Goal: Information Seeking & Learning: Learn about a topic

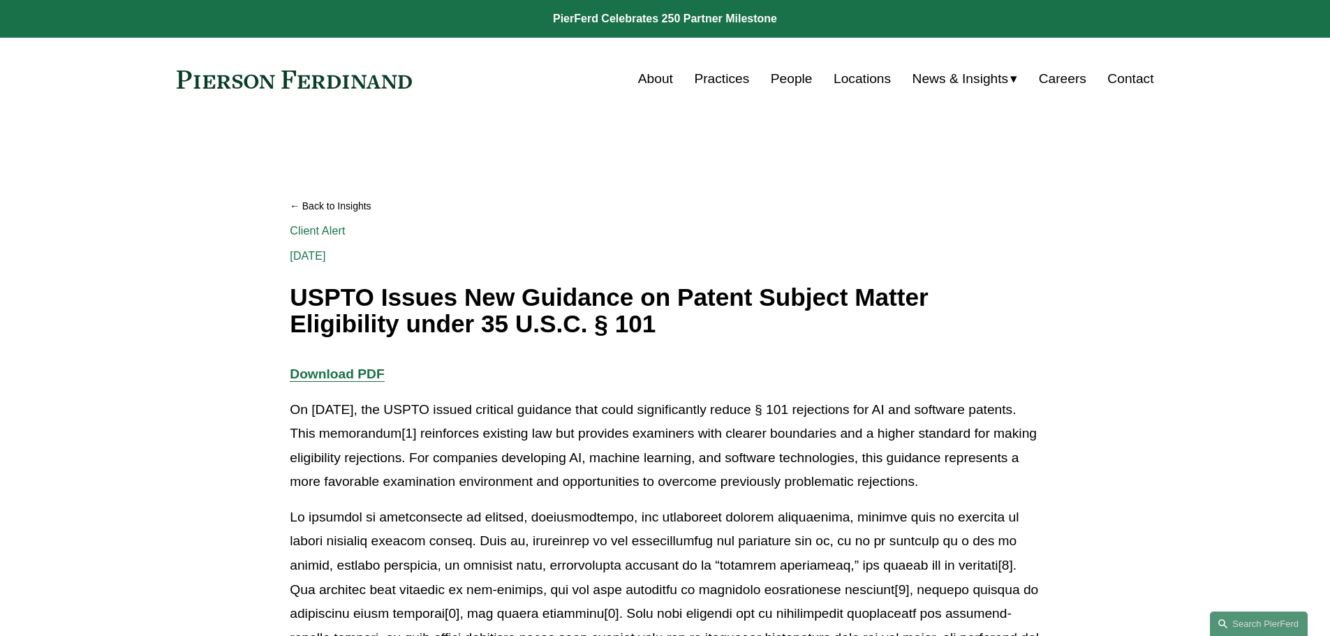
scroll to position [1108, 0]
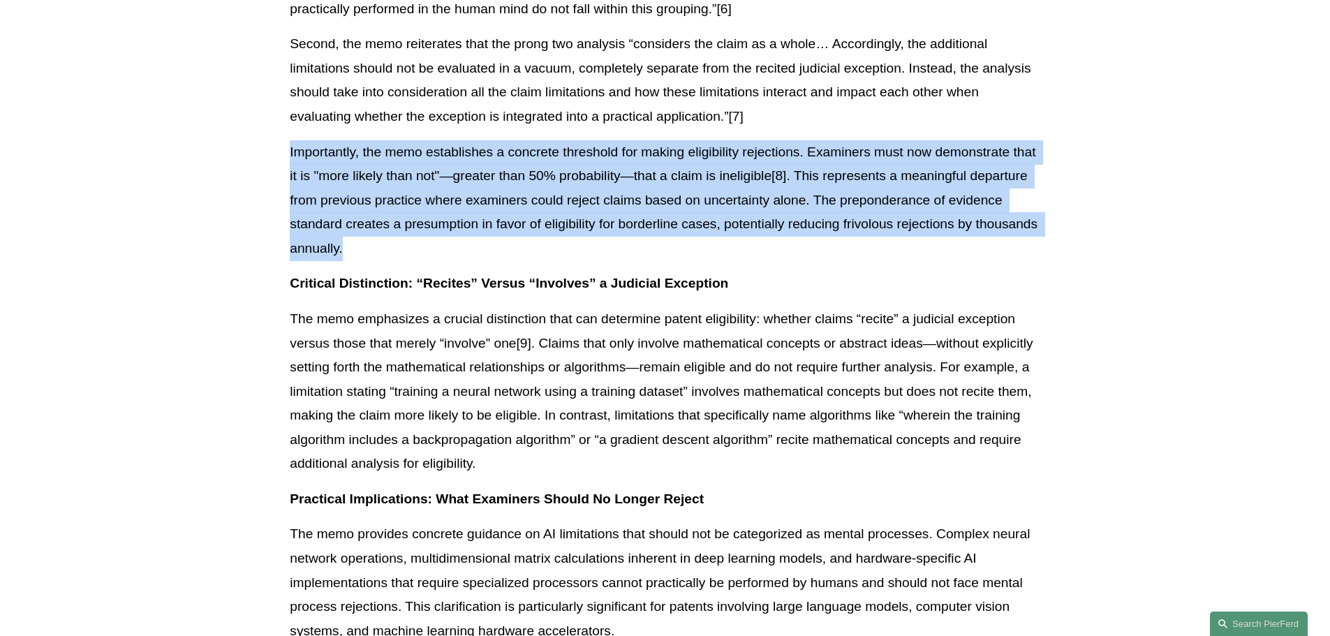
drag, startPoint x: 793, startPoint y: 102, endPoint x: 816, endPoint y: 237, distance: 136.7
click at [816, 237] on div "Download PDF On [DATE], the USPTO issued critical guidance that could significa…" at bounding box center [665, 310] width 750 height 2112
click at [816, 237] on p "Importantly, the memo establishes a concrete threshold for making eligibility r…" at bounding box center [665, 200] width 750 height 121
drag, startPoint x: 263, startPoint y: 138, endPoint x: 260, endPoint y: 220, distance: 81.7
click at [260, 220] on article "Back to Insights USPTO Issues New Guidance on Patent Subject Matter Eligibility…" at bounding box center [665, 493] width 1330 height 2961
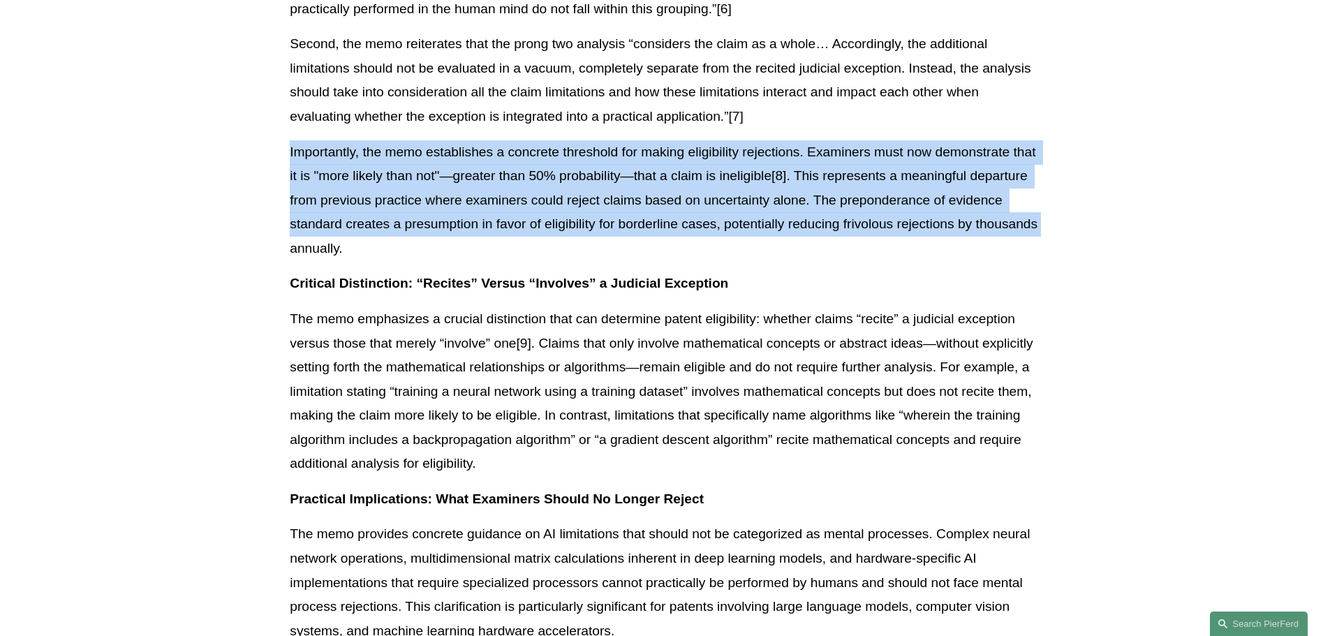
click at [260, 220] on article "Back to Insights USPTO Issues New Guidance on Patent Subject Matter Eligibility…" at bounding box center [665, 493] width 1330 height 2961
drag, startPoint x: 260, startPoint y: 220, endPoint x: 239, endPoint y: 112, distance: 110.4
click at [239, 112] on article "Back to Insights USPTO Issues New Guidance on Patent Subject Matter Eligibility…" at bounding box center [665, 493] width 1330 height 2961
drag, startPoint x: 247, startPoint y: 128, endPoint x: 246, endPoint y: 218, distance: 89.4
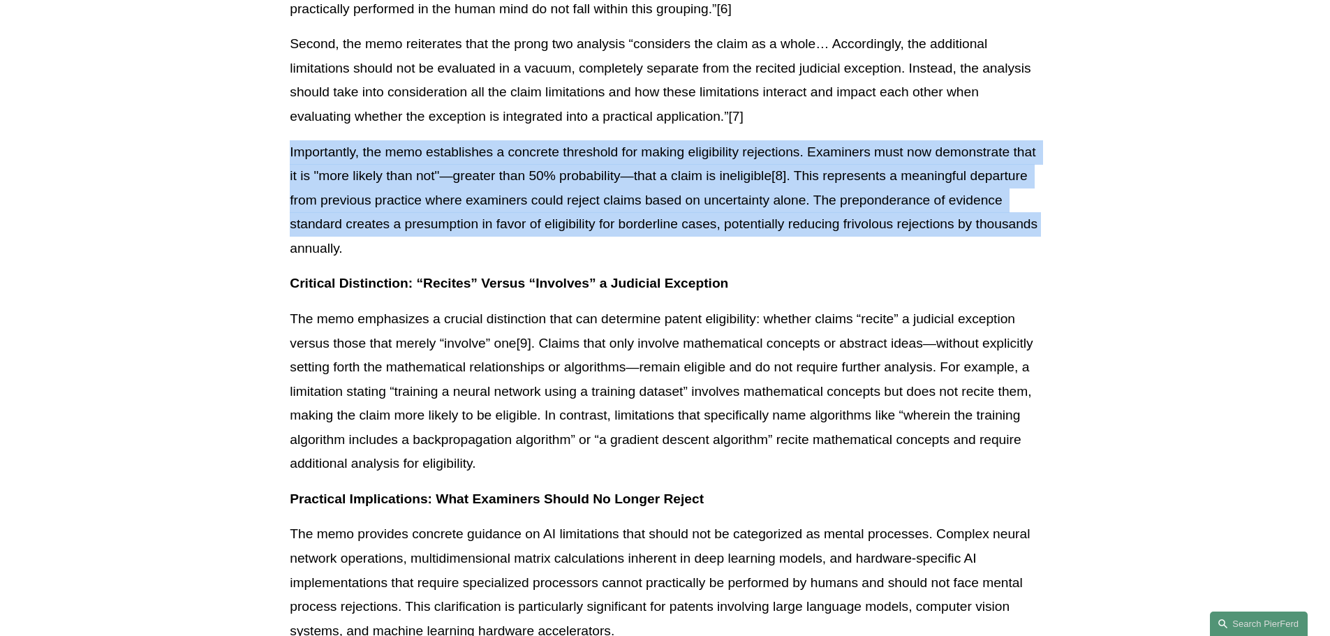
click at [246, 218] on article "Back to Insights USPTO Issues New Guidance on Patent Subject Matter Eligibility…" at bounding box center [665, 493] width 1330 height 2961
drag, startPoint x: 246, startPoint y: 218, endPoint x: 239, endPoint y: 124, distance: 94.6
click at [239, 124] on article "Back to Insights USPTO Issues New Guidance on Patent Subject Matter Eligibility…" at bounding box center [665, 493] width 1330 height 2961
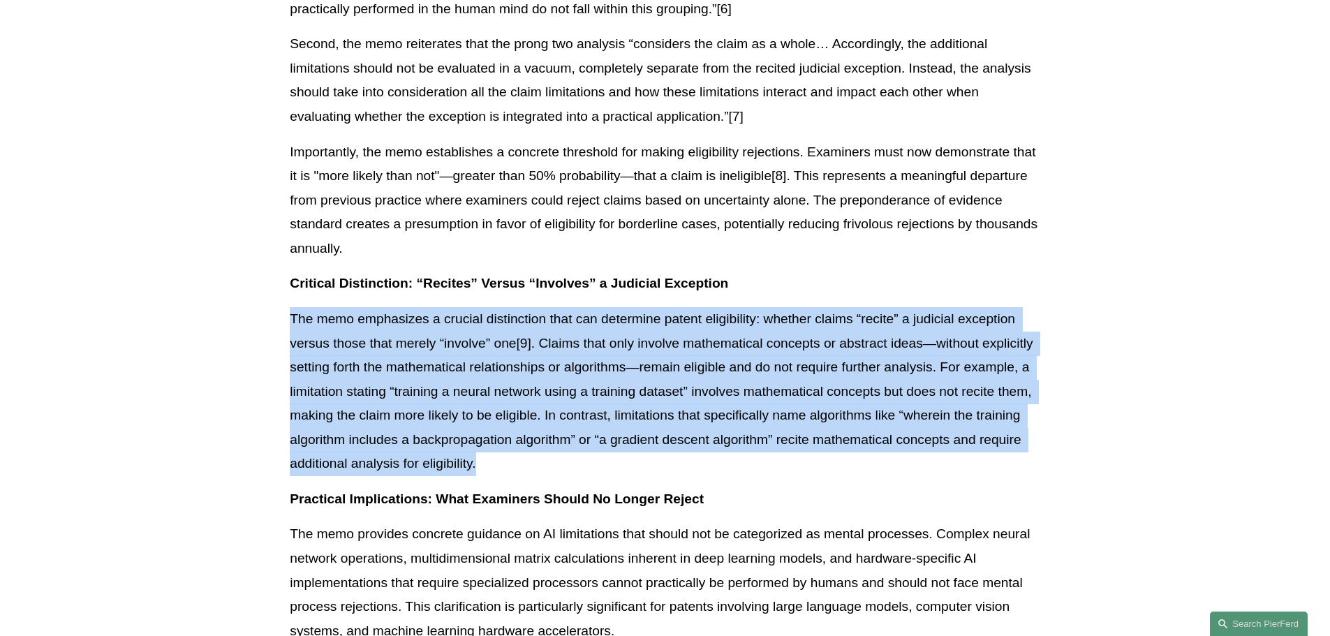
drag, startPoint x: 867, startPoint y: 251, endPoint x: 830, endPoint y: 431, distance: 183.2
click at [830, 431] on div "Download PDF On [DATE], the USPTO issued critical guidance that could significa…" at bounding box center [665, 310] width 750 height 2112
click at [830, 431] on p "The memo emphasizes a crucial distinction that can determine patent eligibility…" at bounding box center [665, 391] width 750 height 169
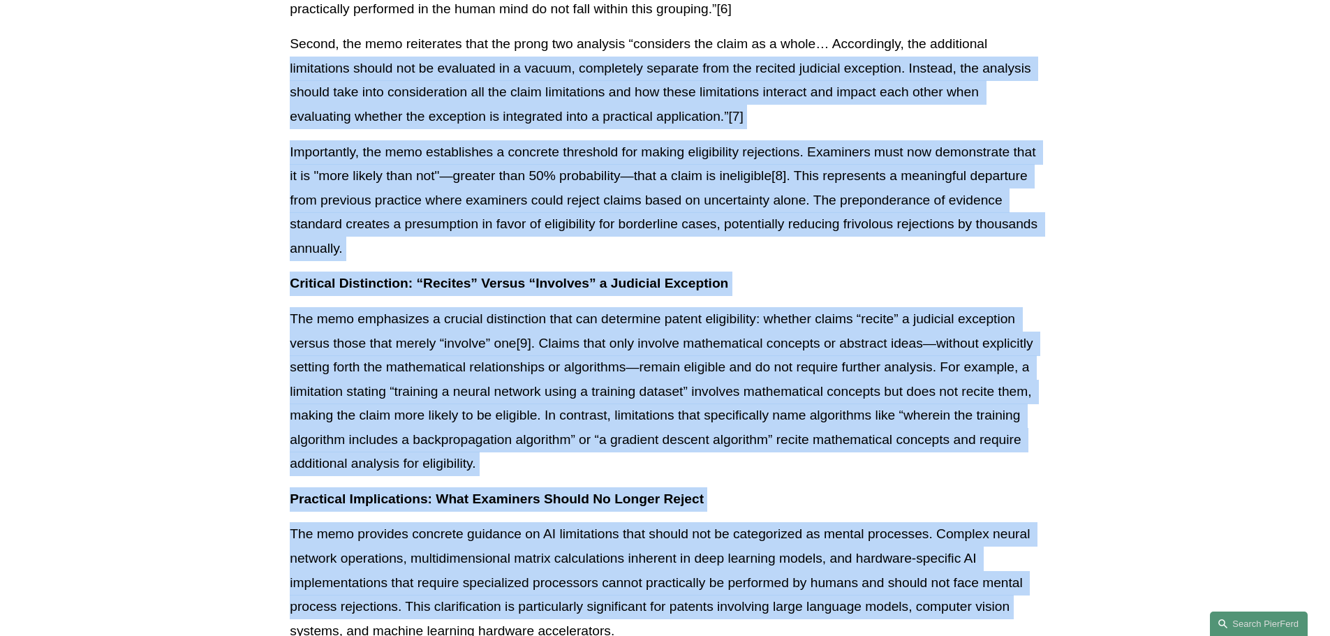
drag, startPoint x: 1019, startPoint y: 24, endPoint x: 1029, endPoint y: 575, distance: 551.0
click at [1029, 575] on div "Download PDF On [DATE], the USPTO issued critical guidance that could significa…" at bounding box center [665, 310] width 750 height 2112
click at [1029, 575] on p "The memo provides concrete guidance on AI limitations that should not be catego…" at bounding box center [665, 582] width 750 height 121
drag, startPoint x: 1024, startPoint y: 587, endPoint x: 245, endPoint y: 52, distance: 944.6
click at [245, 52] on article "Back to Insights USPTO Issues New Guidance on Patent Subject Matter Eligibility…" at bounding box center [665, 493] width 1330 height 2961
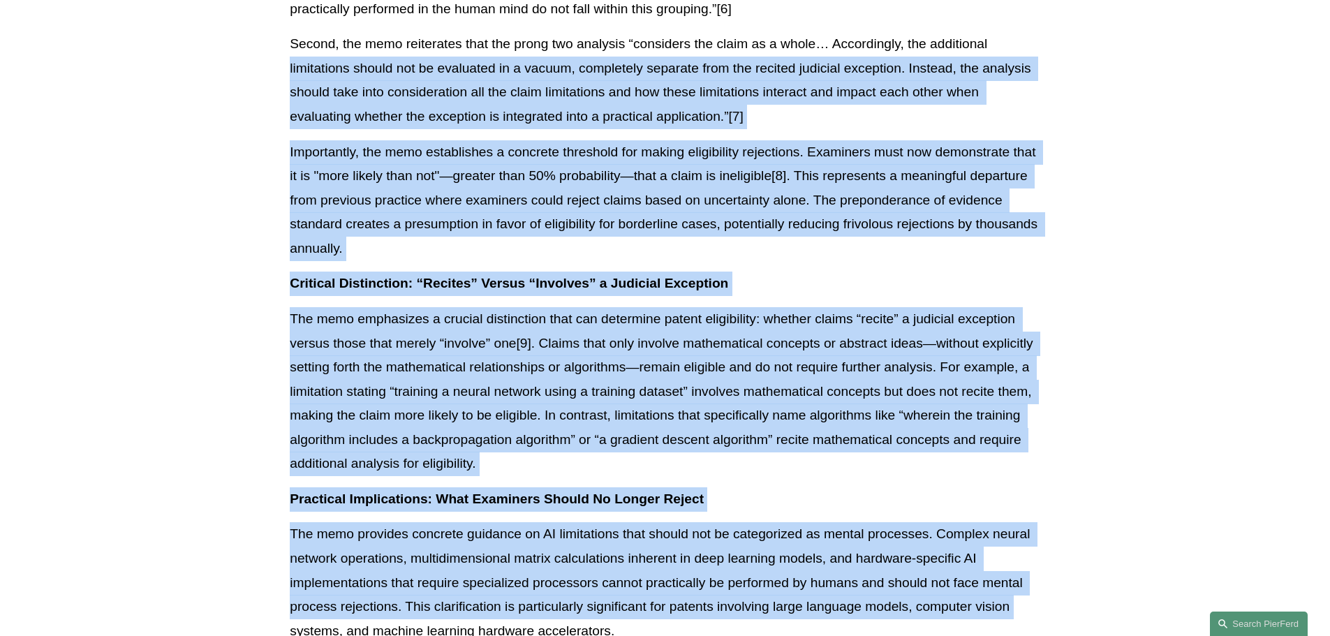
click at [245, 52] on article "Back to Insights USPTO Issues New Guidance on Patent Subject Matter Eligibility…" at bounding box center [665, 493] width 1330 height 2961
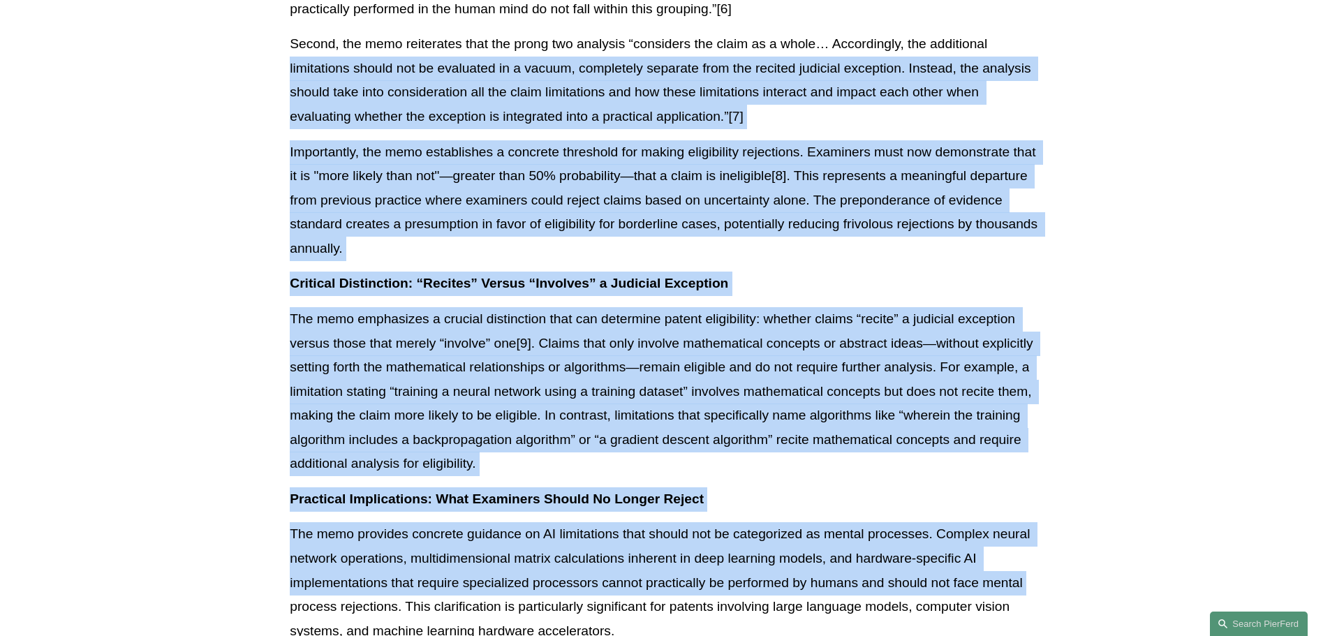
drag, startPoint x: 245, startPoint y: 52, endPoint x: 241, endPoint y: 590, distance: 537.7
click at [241, 590] on article "Back to Insights USPTO Issues New Guidance on Patent Subject Matter Eligibility…" at bounding box center [665, 493] width 1330 height 2961
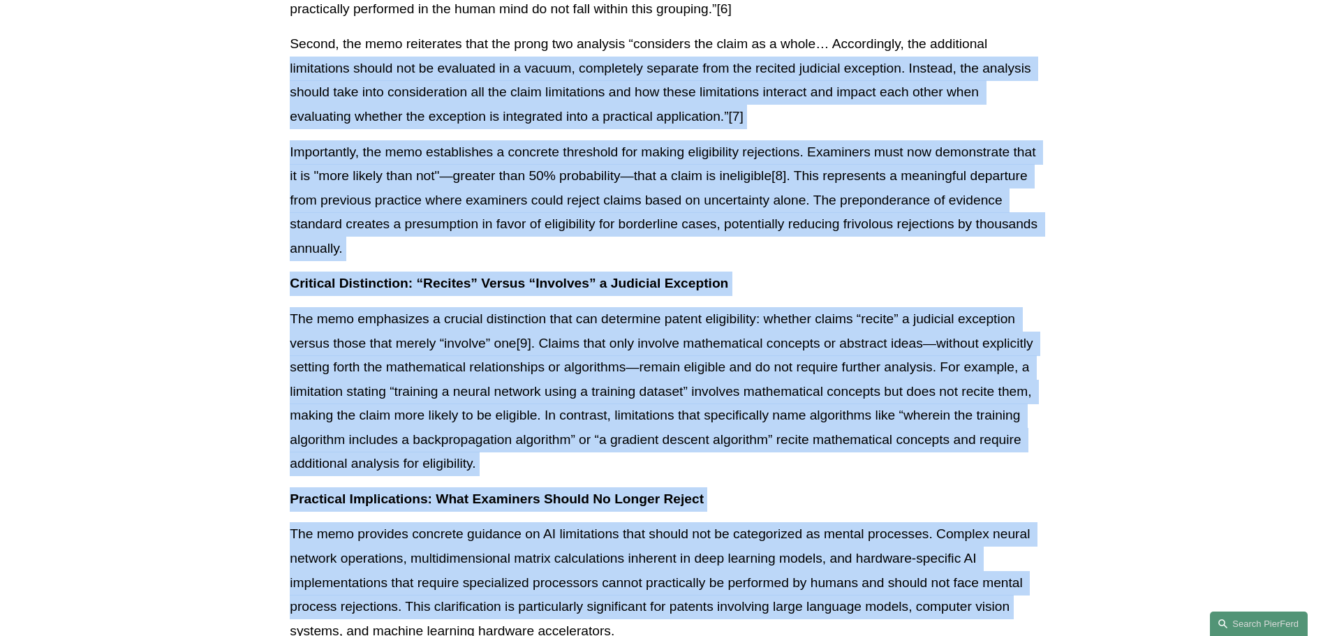
drag, startPoint x: 246, startPoint y: 618, endPoint x: 248, endPoint y: 45, distance: 572.6
click at [248, 45] on article "Back to Insights USPTO Issues New Guidance on Patent Subject Matter Eligibility…" at bounding box center [665, 493] width 1330 height 2961
drag, startPoint x: 248, startPoint y: 45, endPoint x: 246, endPoint y: 602, distance: 556.5
click at [246, 602] on article "Back to Insights USPTO Issues New Guidance on Patent Subject Matter Eligibility…" at bounding box center [665, 493] width 1330 height 2961
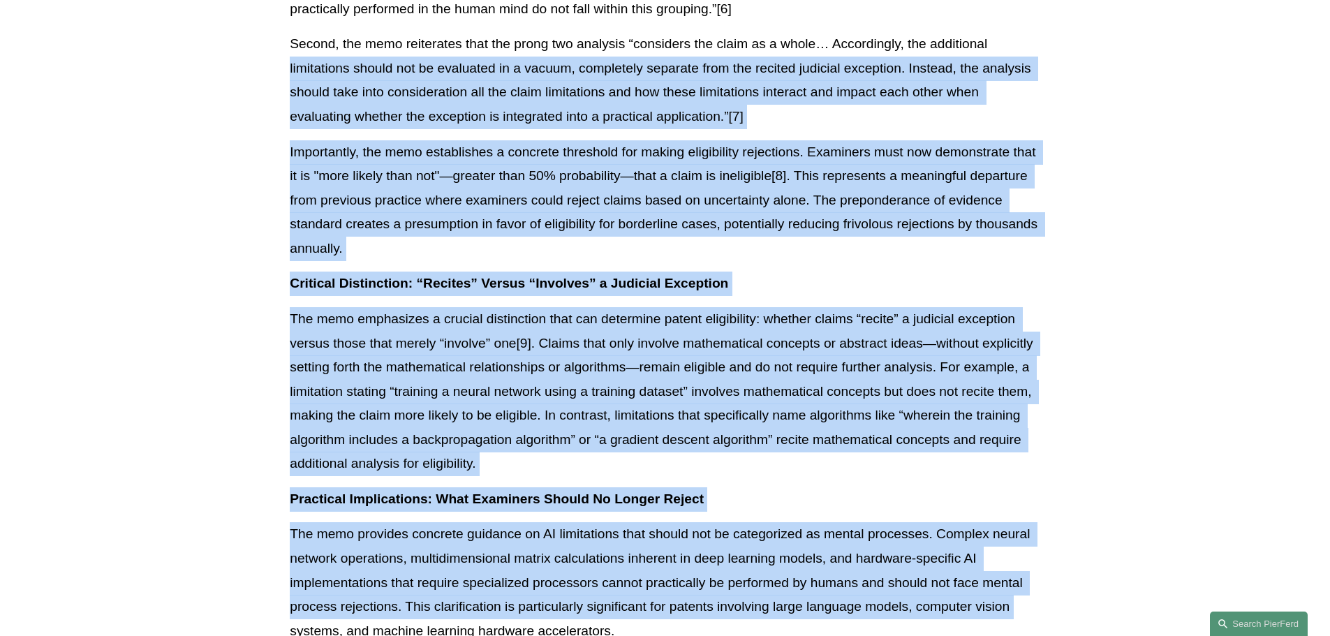
click at [246, 602] on article "Back to Insights USPTO Issues New Guidance on Patent Subject Matter Eligibility…" at bounding box center [665, 493] width 1330 height 2961
drag, startPoint x: 246, startPoint y: 602, endPoint x: 241, endPoint y: 54, distance: 548.2
click at [241, 54] on article "Back to Insights USPTO Issues New Guidance on Patent Subject Matter Eligibility…" at bounding box center [665, 493] width 1330 height 2961
drag, startPoint x: 241, startPoint y: 54, endPoint x: 235, endPoint y: 619, distance: 564.9
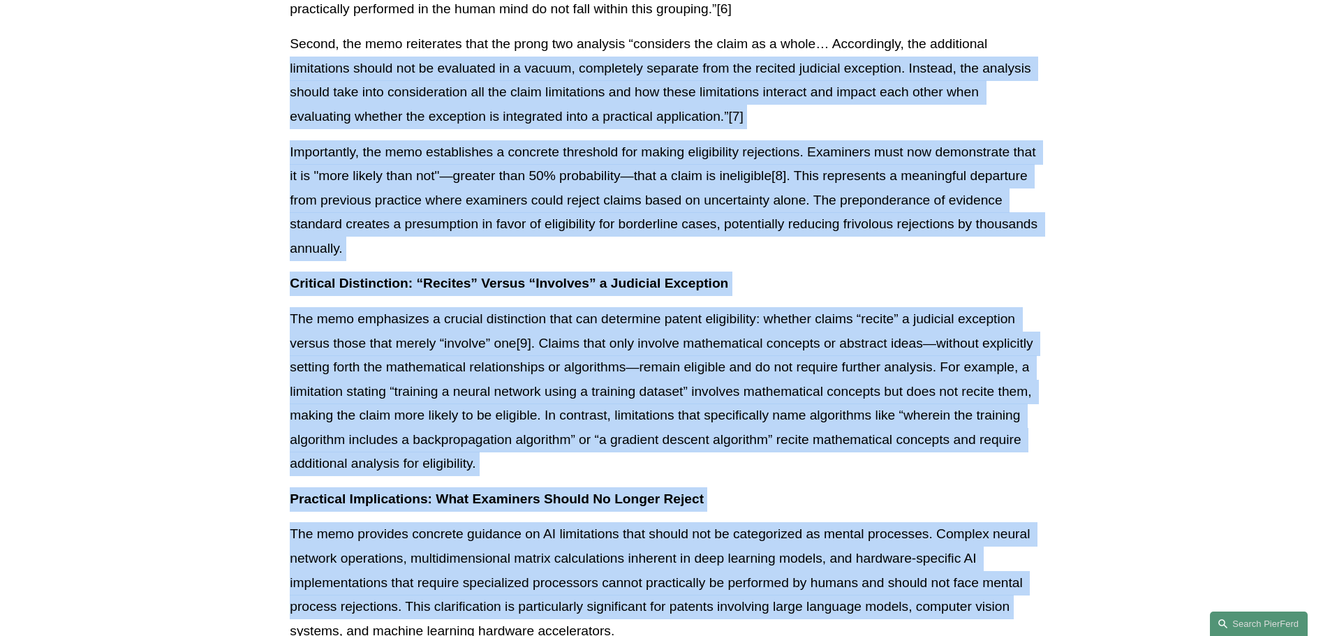
click at [235, 619] on article "Back to Insights USPTO Issues New Guidance on Patent Subject Matter Eligibility…" at bounding box center [665, 493] width 1330 height 2961
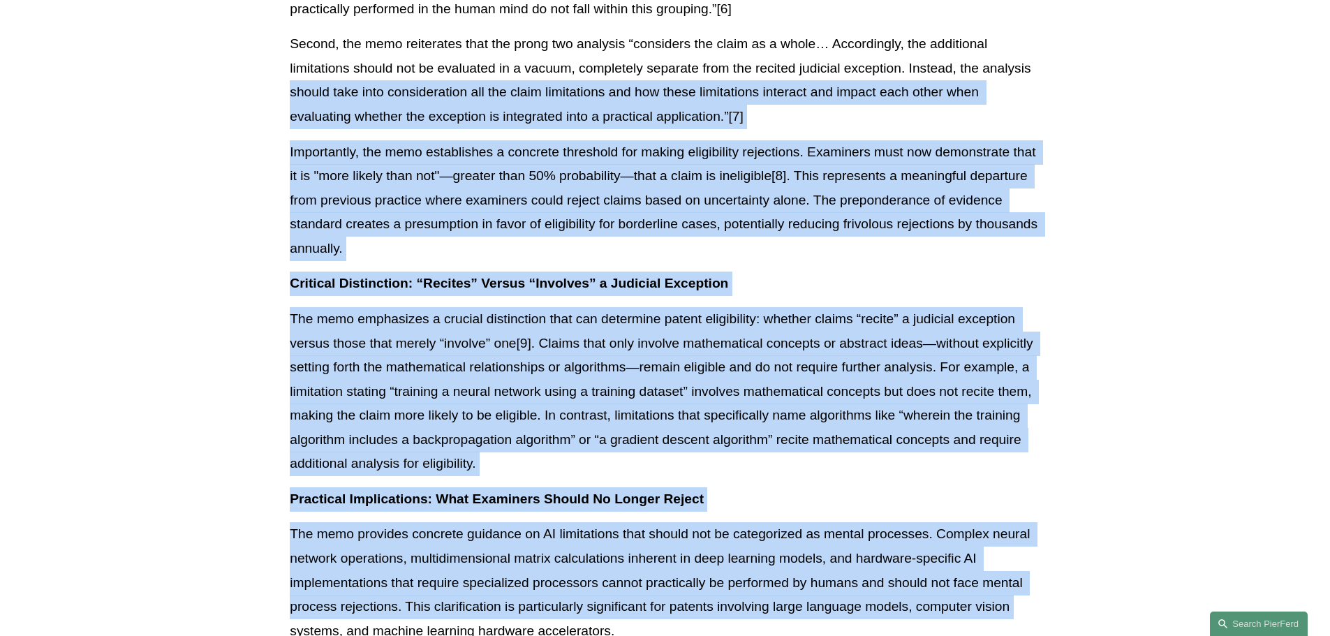
drag, startPoint x: 242, startPoint y: 610, endPoint x: 256, endPoint y: 58, distance: 552.5
click at [256, 58] on article "Back to Insights USPTO Issues New Guidance on Patent Subject Matter Eligibility…" at bounding box center [665, 493] width 1330 height 2961
